Goal: Check status: Check status

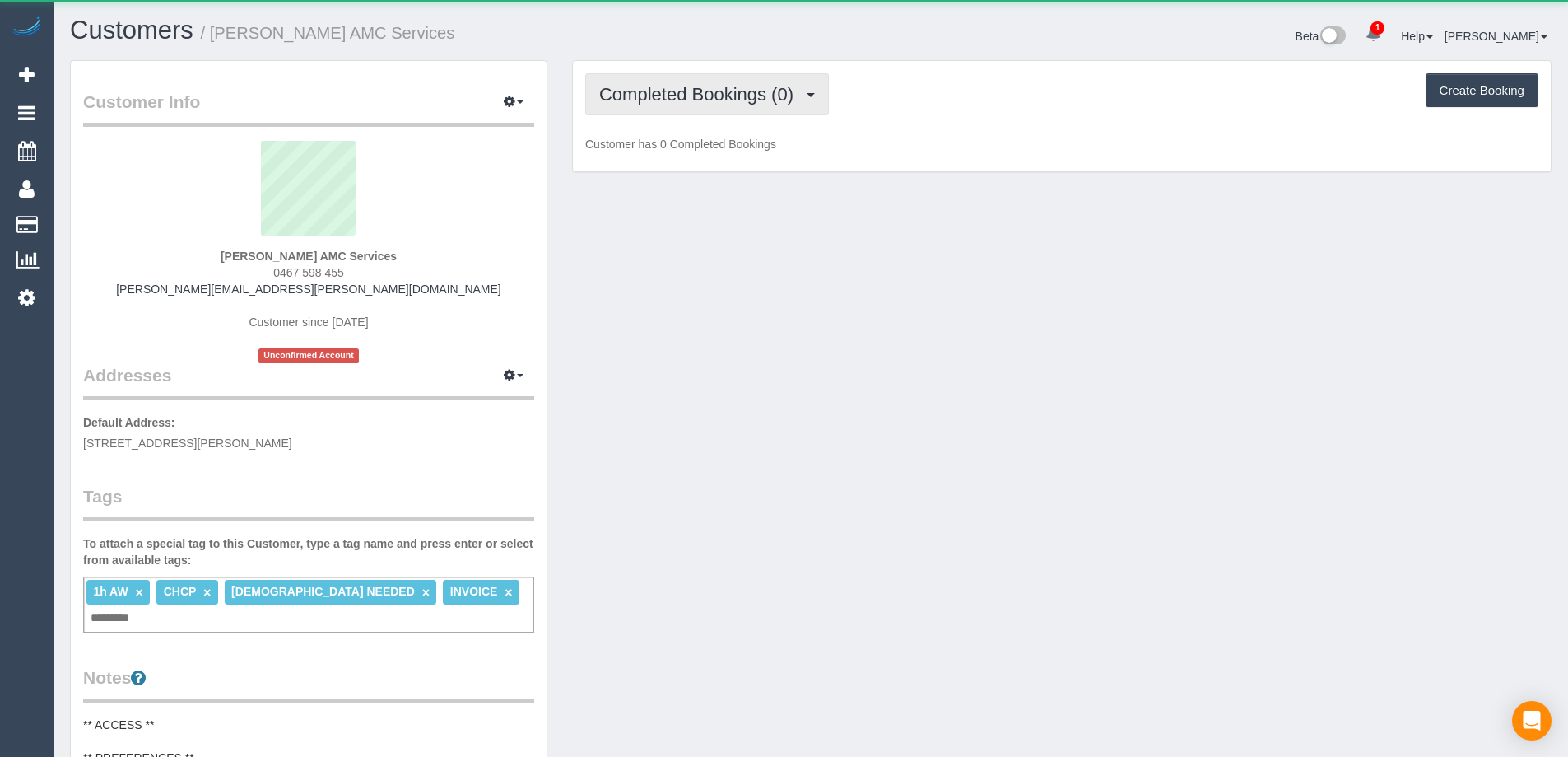
click at [745, 95] on span "Completed Bookings (0)" at bounding box center [701, 94] width 203 height 20
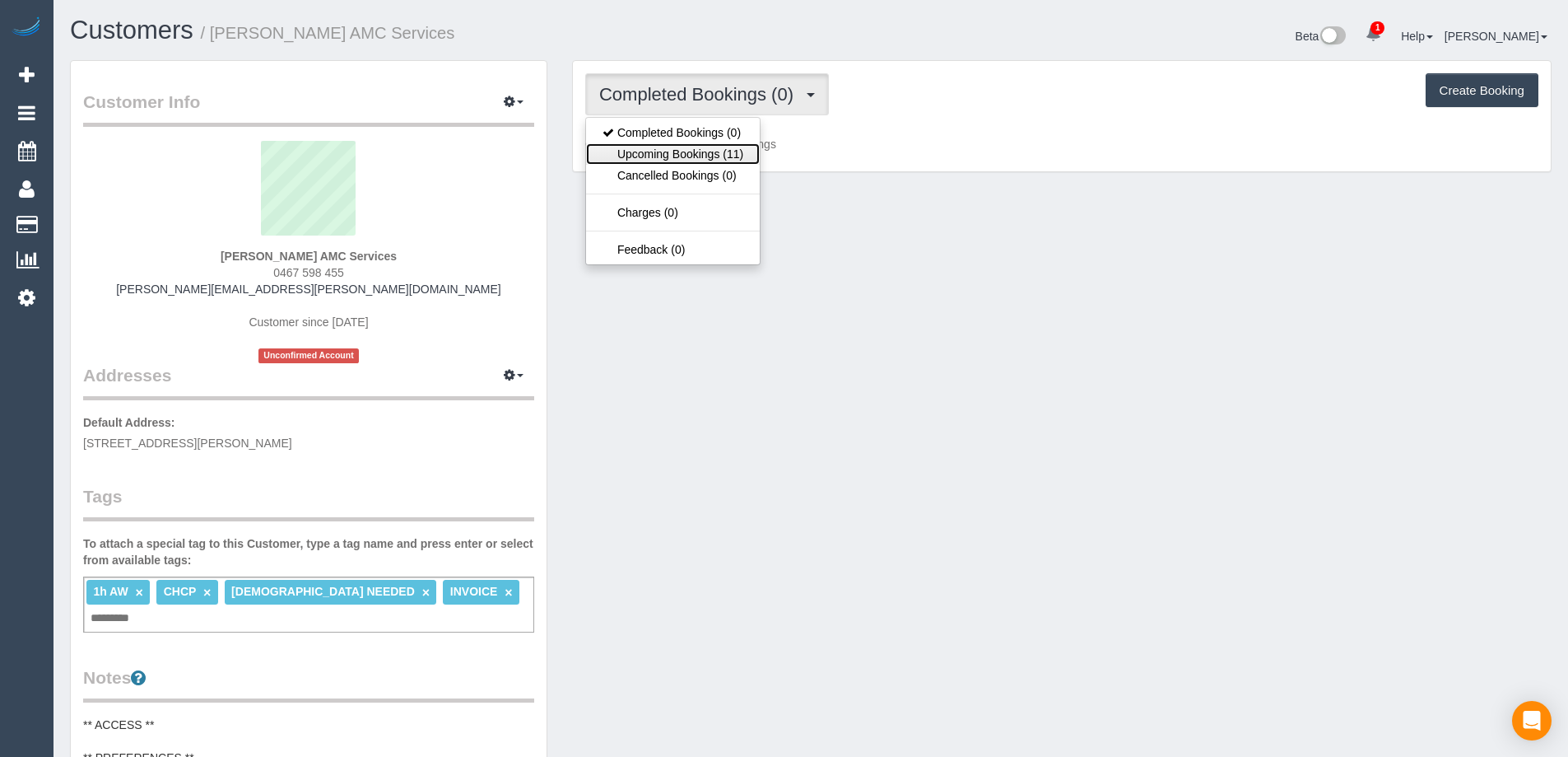
click at [737, 158] on link "Upcoming Bookings (11)" at bounding box center [673, 153] width 173 height 21
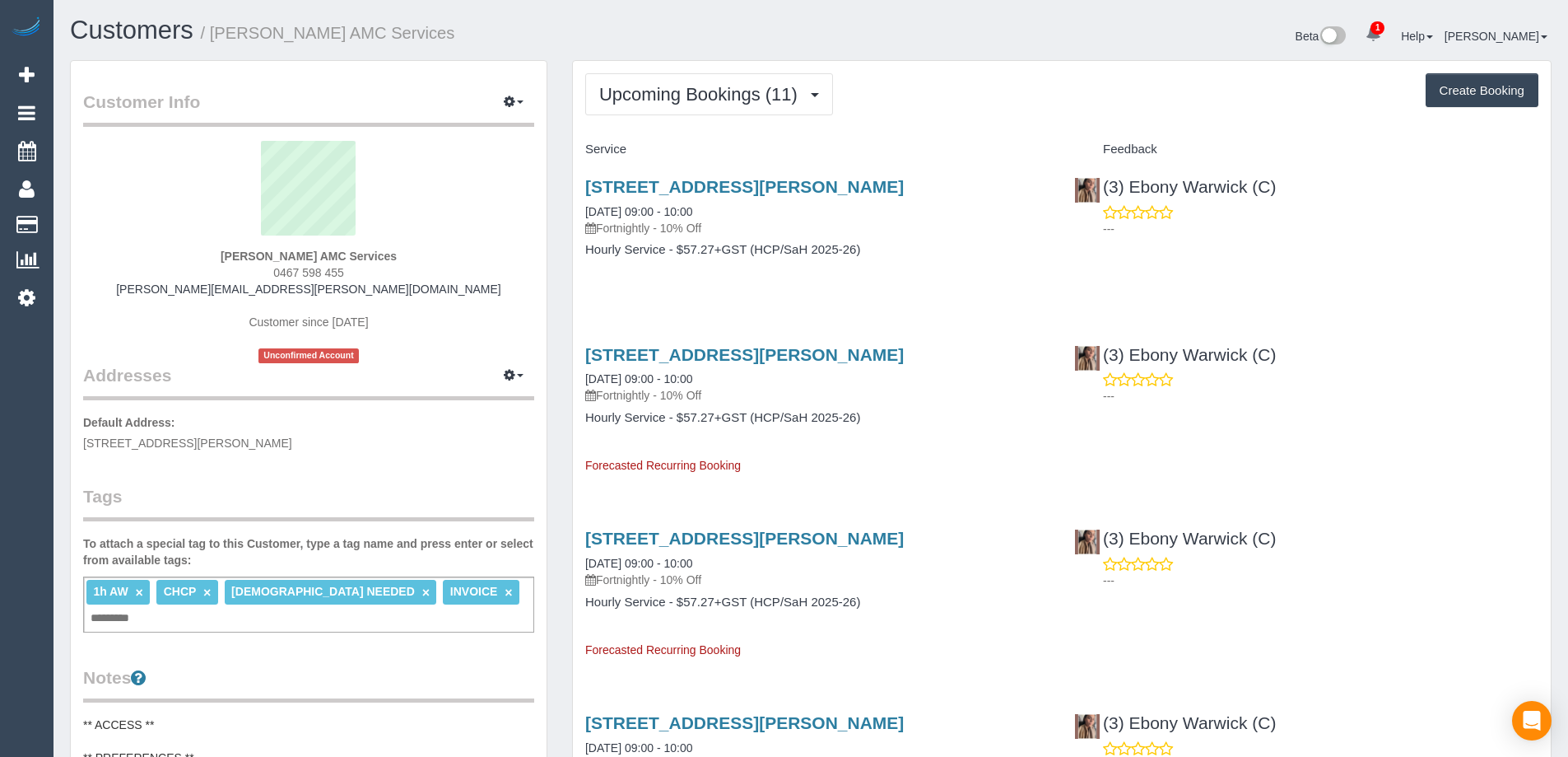
drag, startPoint x: 351, startPoint y: 274, endPoint x: 281, endPoint y: 274, distance: 70.0
click at [281, 274] on div "[PERSON_NAME] AMC Services 0467 598 455 [PERSON_NAME][EMAIL_ADDRESS][PERSON_NAM…" at bounding box center [308, 252] width 451 height 222
copy span "467 598 455"
click at [128, 250] on div "[PERSON_NAME] AMC Services 0467 598 455 [PERSON_NAME][EMAIL_ADDRESS][PERSON_NAM…" at bounding box center [308, 252] width 451 height 222
click at [306, 252] on strong "[PERSON_NAME] AMC Services" at bounding box center [308, 256] width 176 height 13
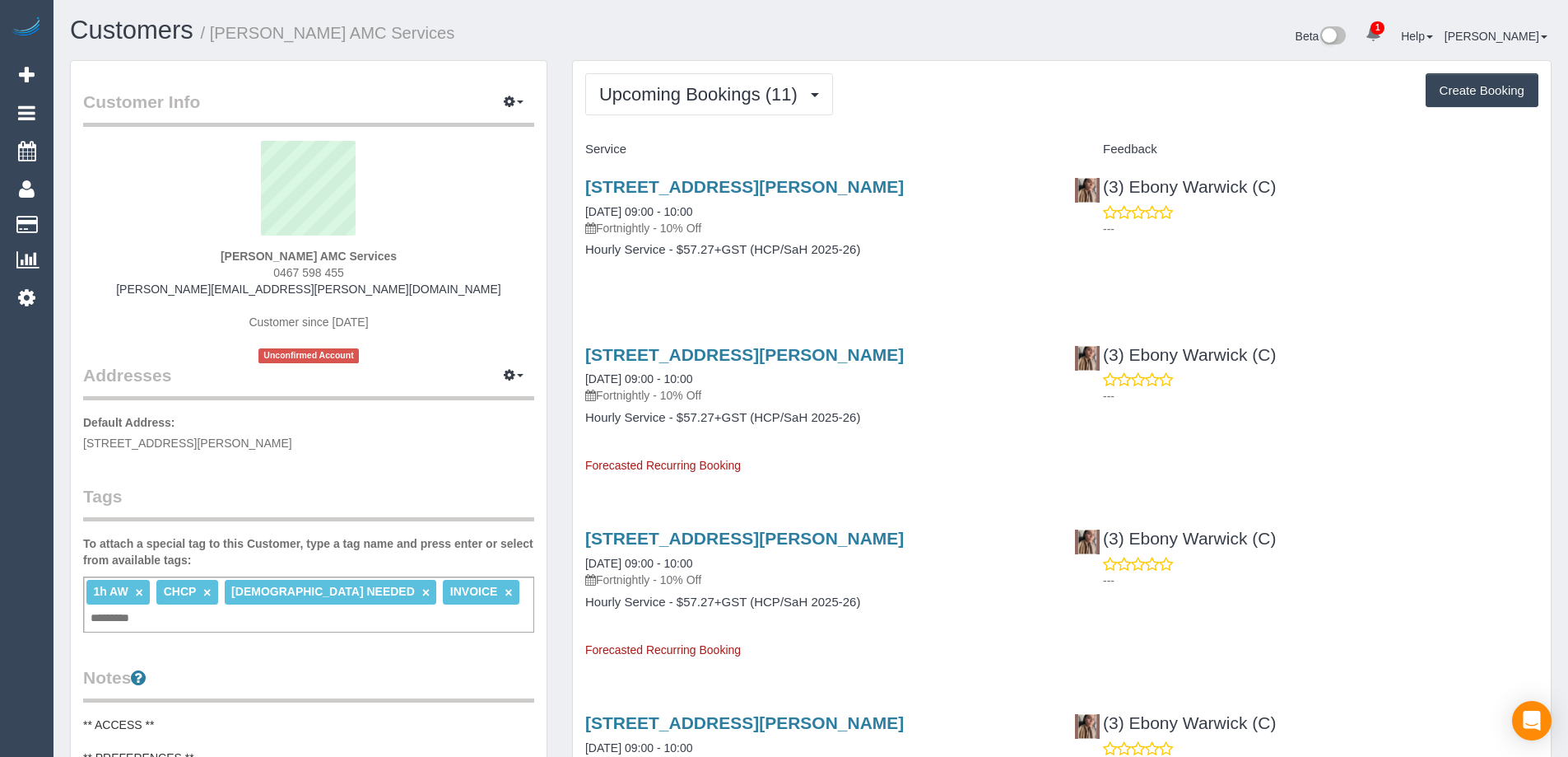
click at [306, 252] on strong "[PERSON_NAME] AMC Services" at bounding box center [308, 256] width 176 height 13
copy strong "[PERSON_NAME]"
click at [358, 268] on div "[PERSON_NAME] AMC Services 0467 598 455 [PERSON_NAME][EMAIL_ADDRESS][PERSON_NAM…" at bounding box center [308, 252] width 451 height 222
drag, startPoint x: 358, startPoint y: 277, endPoint x: 280, endPoint y: 275, distance: 78.0
click at [280, 275] on div "[PERSON_NAME] AMC Services 0467 598 455 [PERSON_NAME][EMAIL_ADDRESS][PERSON_NAM…" at bounding box center [308, 252] width 451 height 222
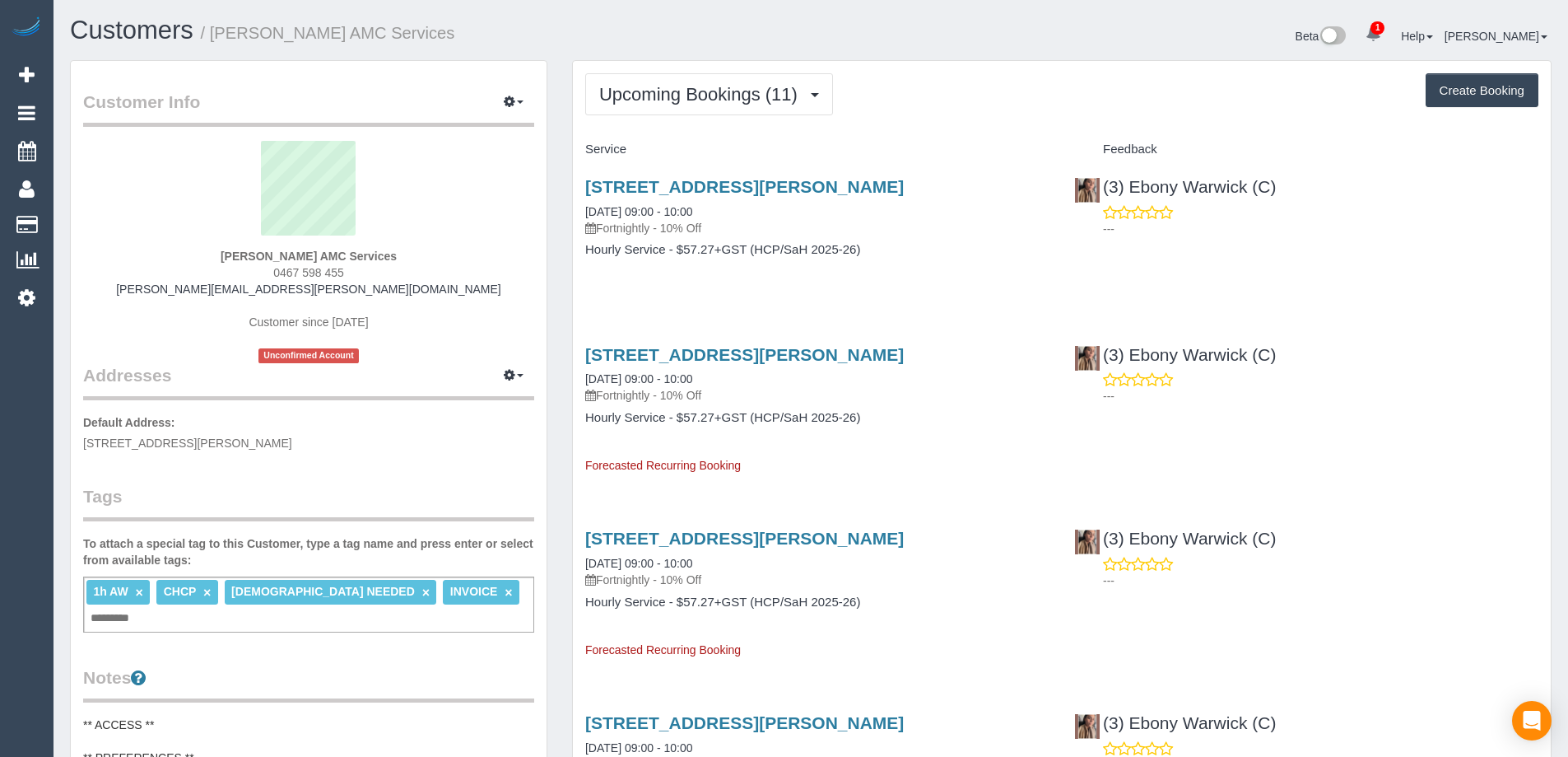
copy span "467 598 455"
click at [496, 104] on button "button" at bounding box center [513, 102] width 41 height 26
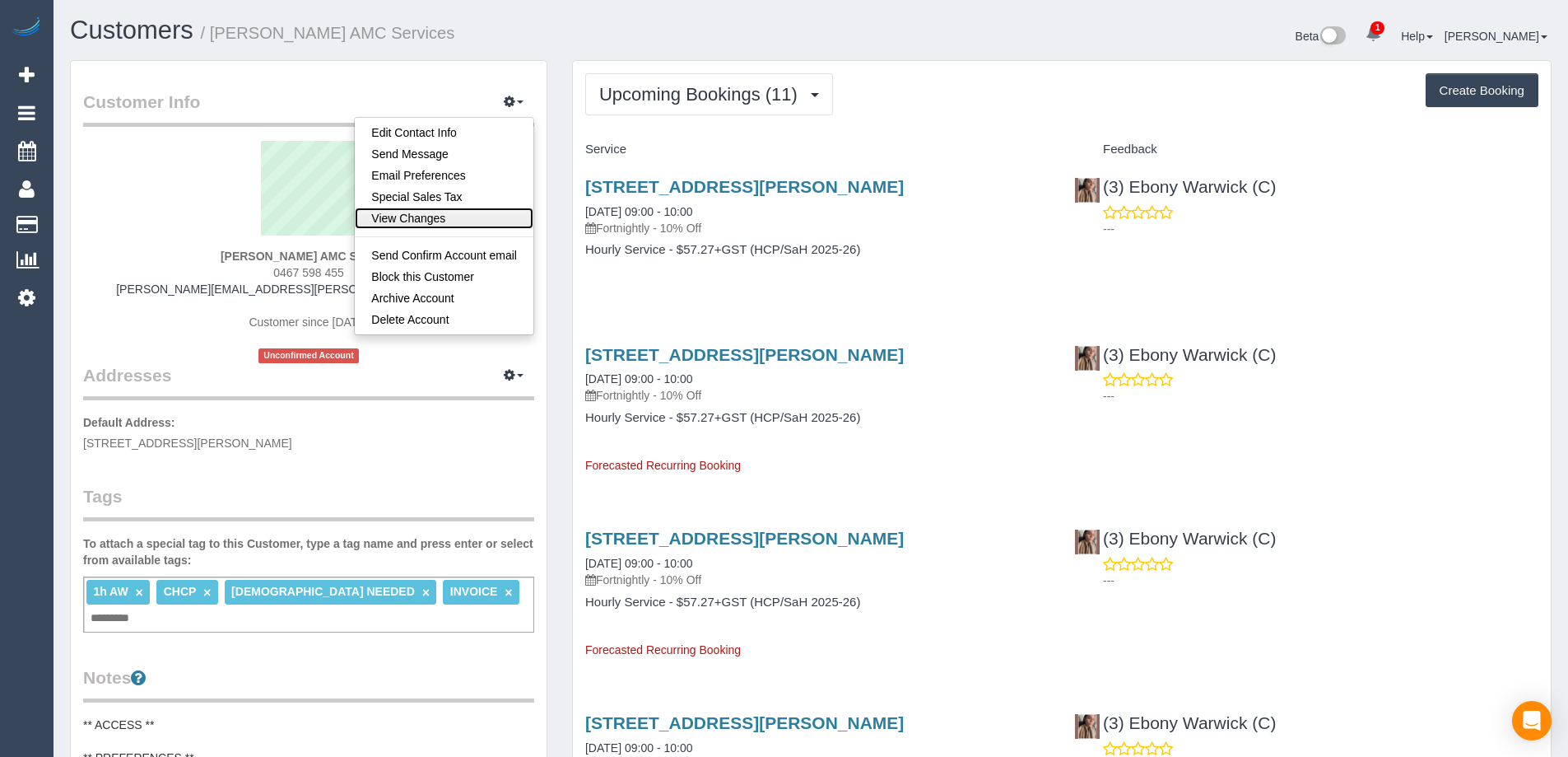
click at [471, 226] on link "View Changes" at bounding box center [444, 218] width 179 height 21
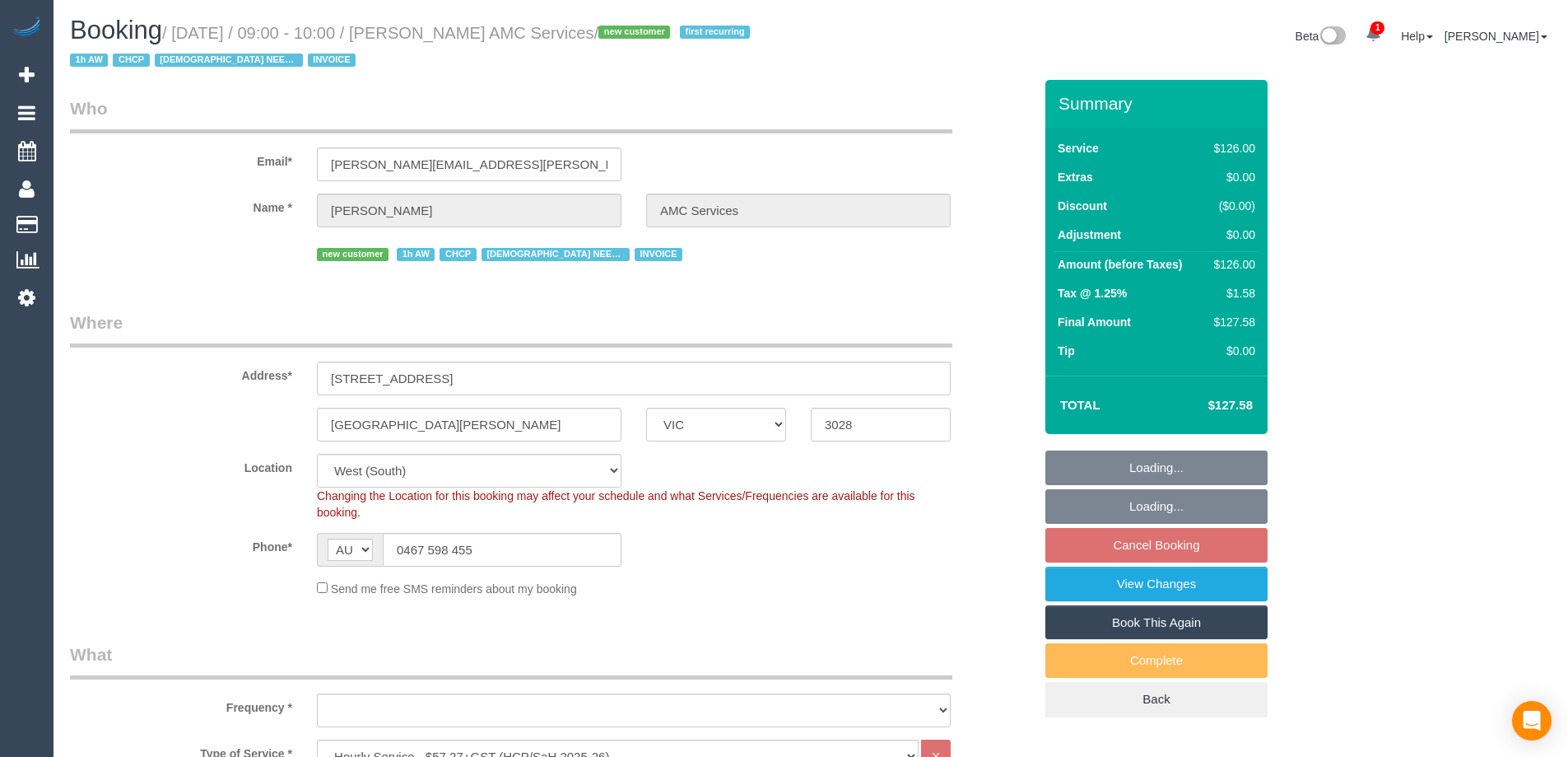
select select "VIC"
select select "120"
select select "object:639"
select select "number:28"
select select "number:14"
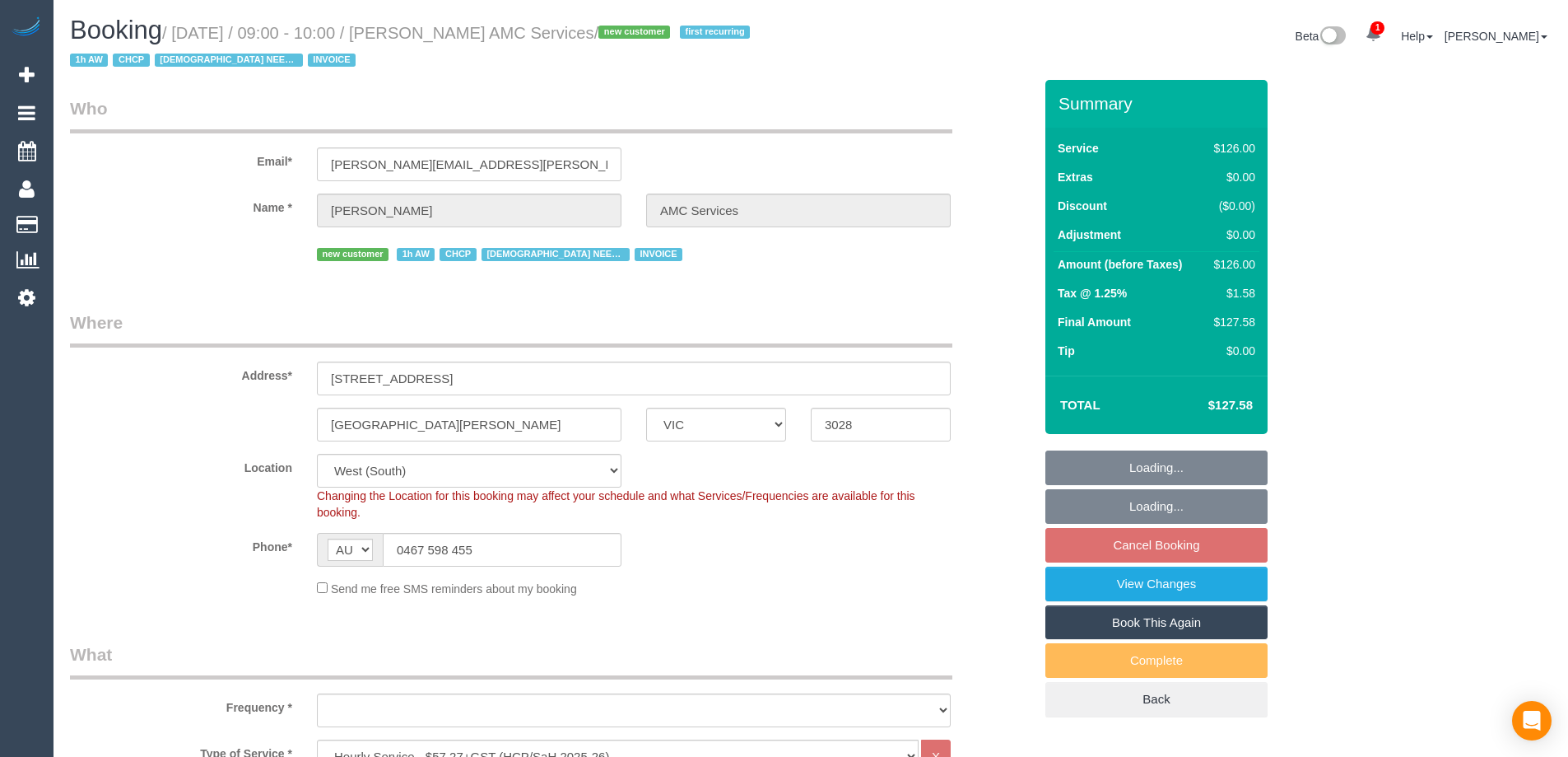
select select "number:18"
select select "number:25"
select select "number:35"
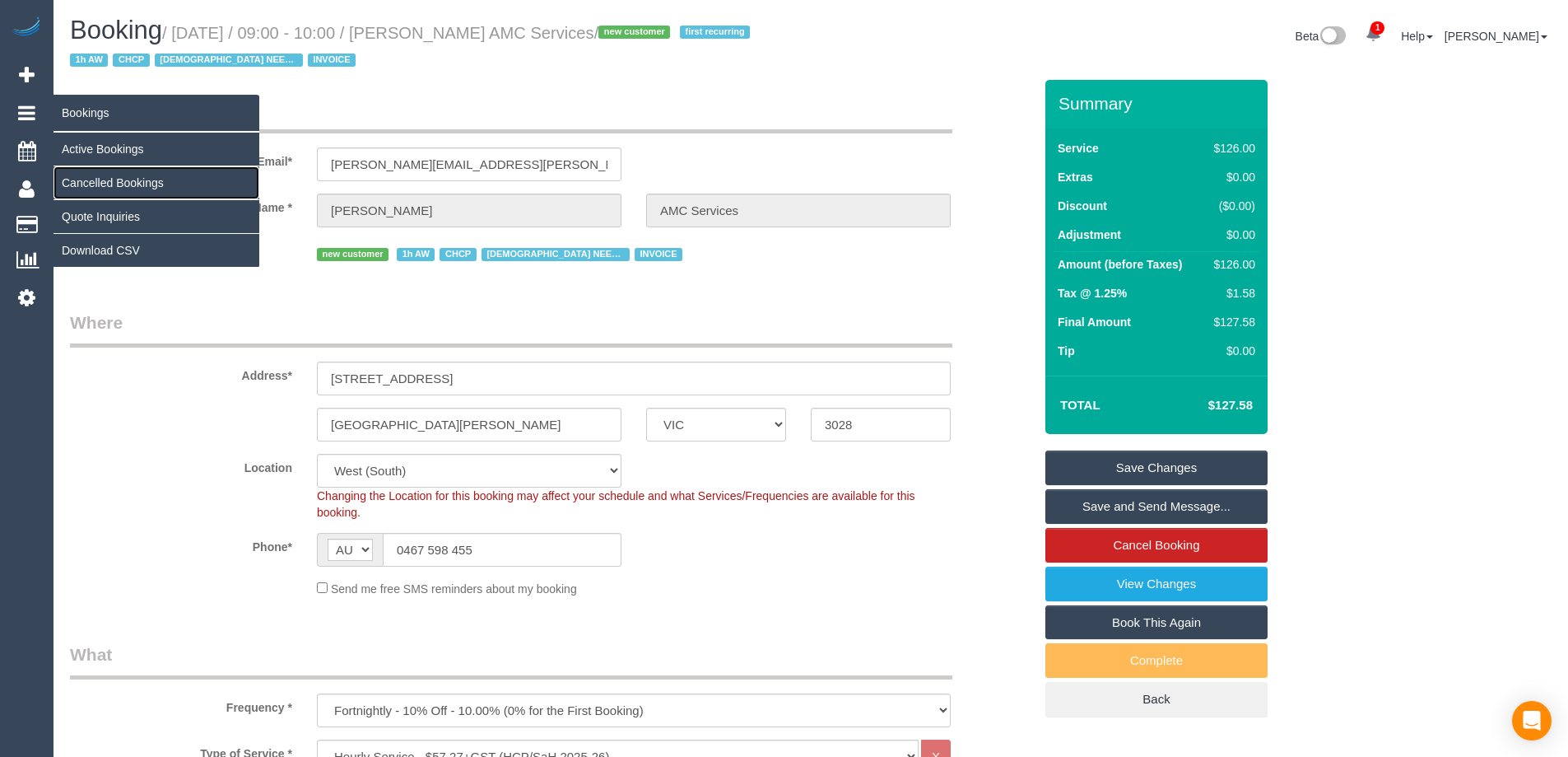
click at [130, 183] on link "Cancelled Bookings" at bounding box center [156, 183] width 206 height 33
